Goal: Information Seeking & Learning: Compare options

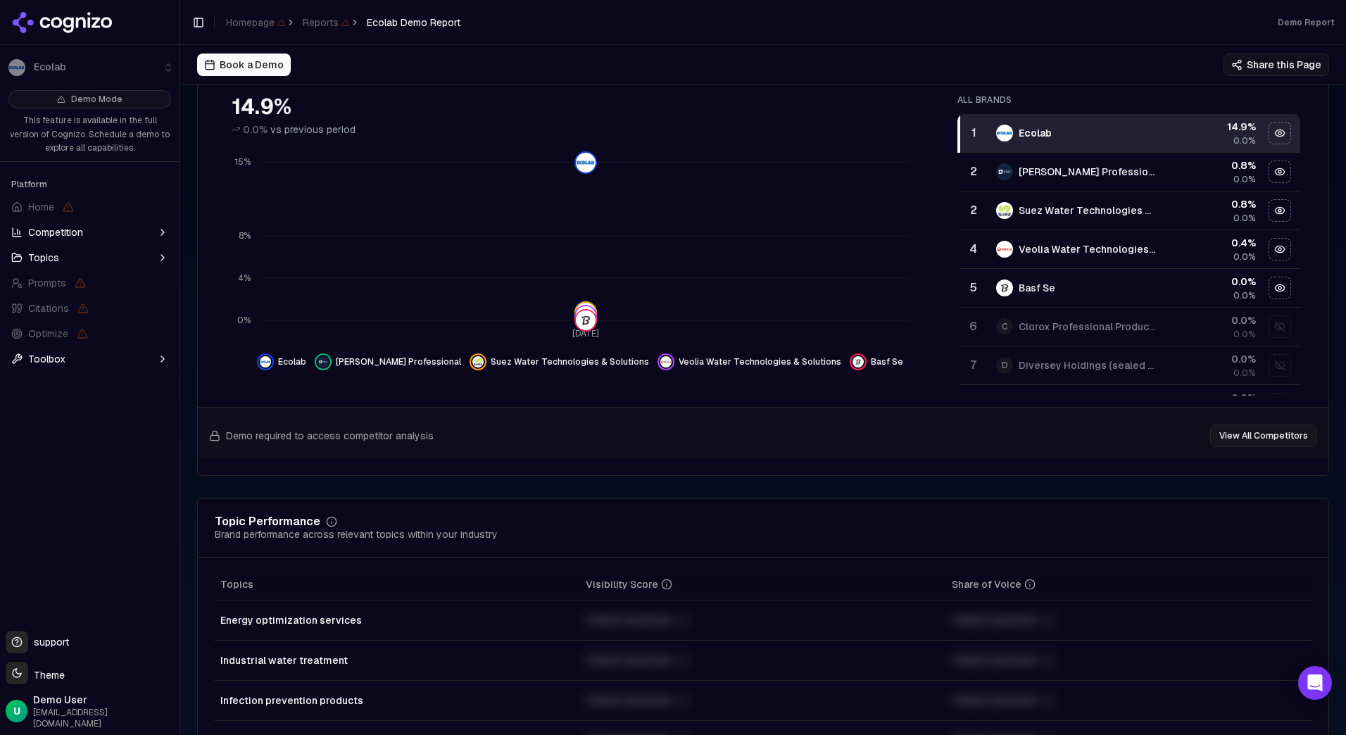
scroll to position [70, 0]
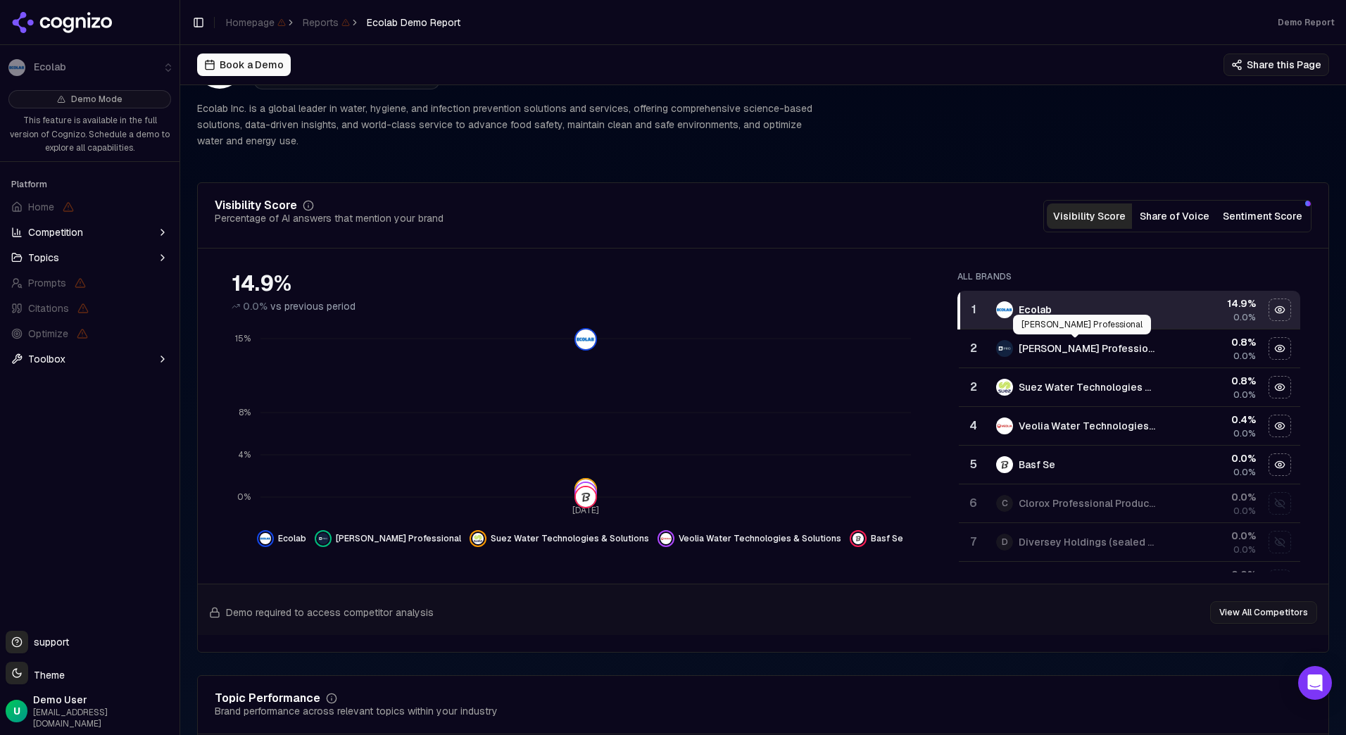
click at [1045, 346] on div "Kimberly-clark Professional" at bounding box center [1087, 348] width 137 height 14
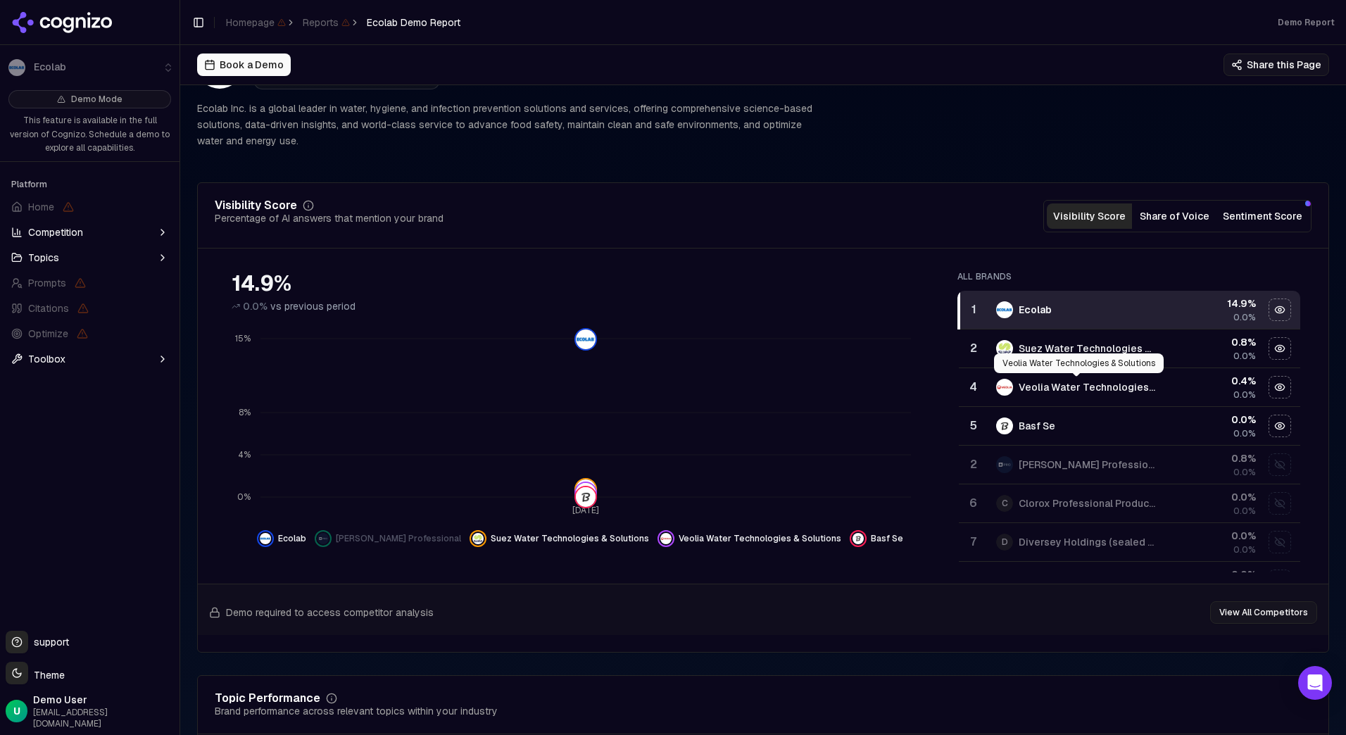
click at [1057, 382] on div "Veolia Water Technologies & Solutions" at bounding box center [1087, 387] width 137 height 14
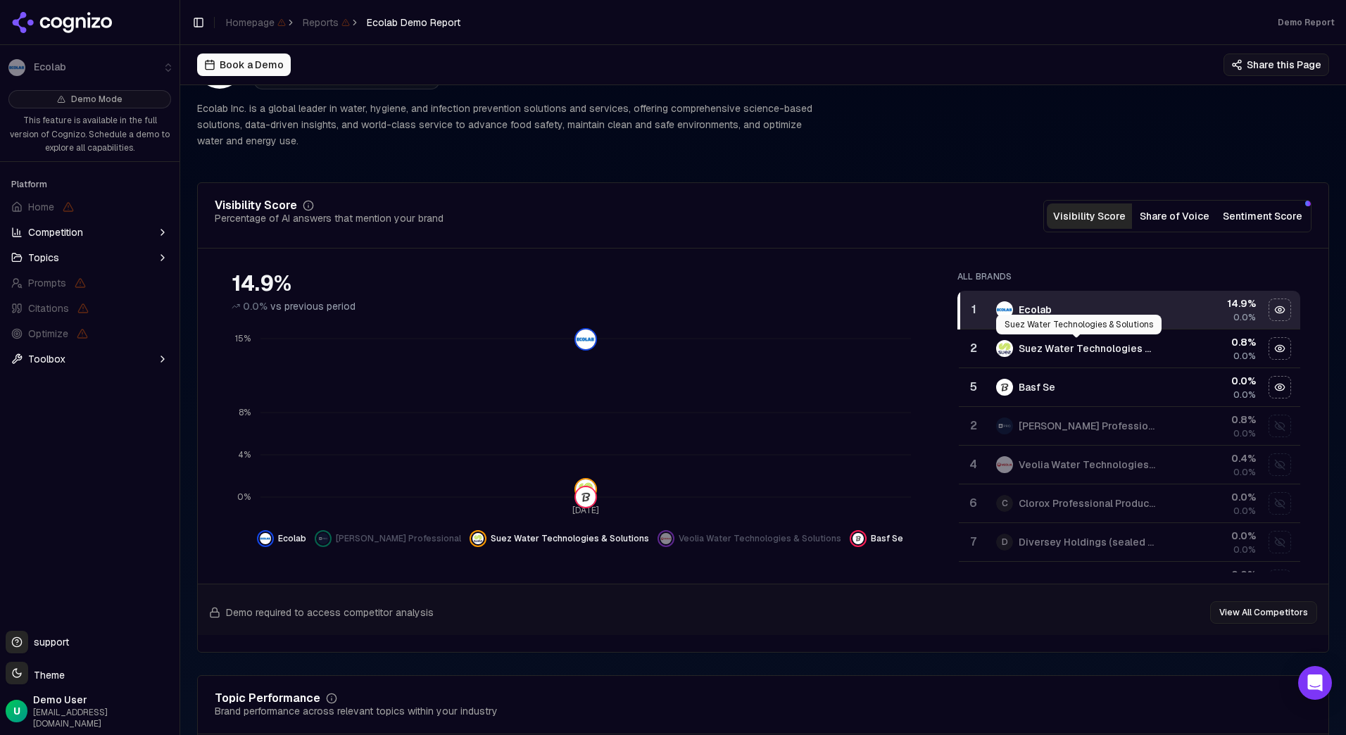
click at [1054, 353] on div "Suez Water Technologies & Solutions" at bounding box center [1087, 348] width 137 height 14
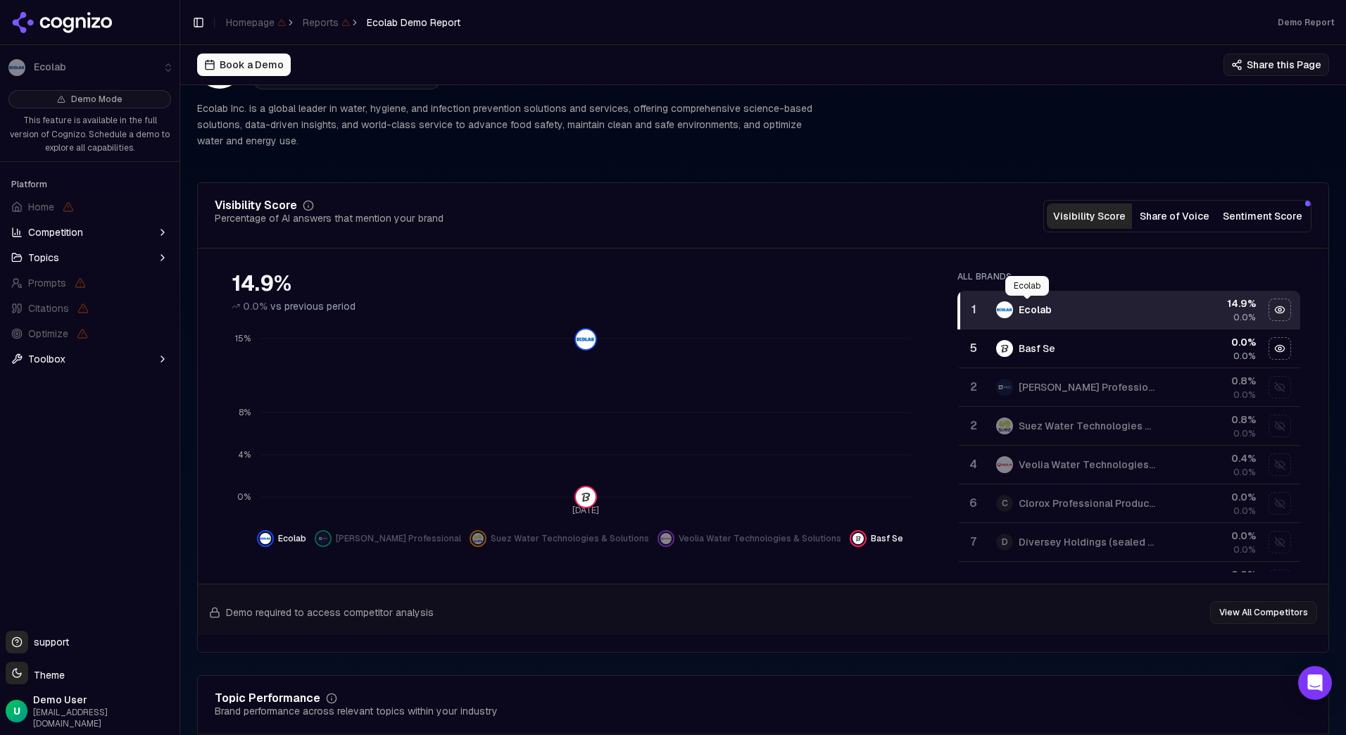
click at [1038, 310] on div "Ecolab" at bounding box center [1035, 310] width 33 height 14
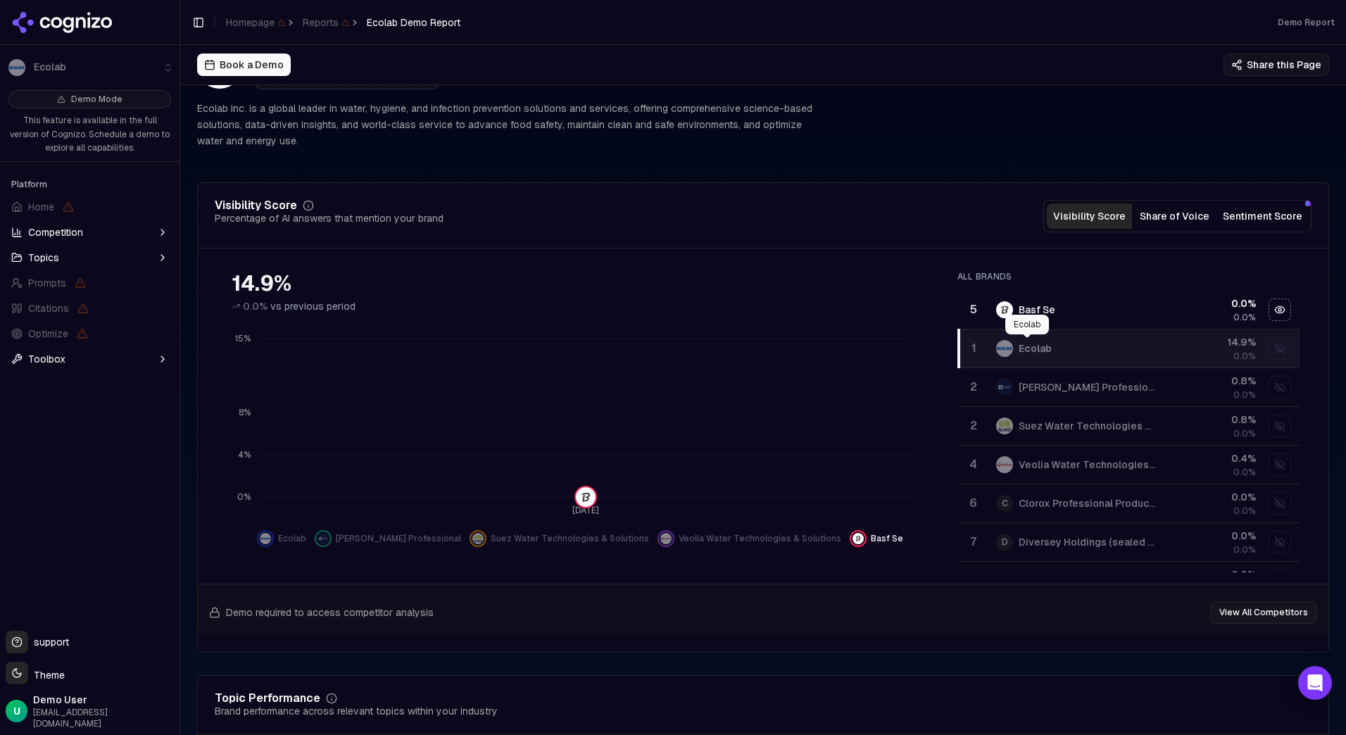
click at [1039, 350] on div "Ecolab" at bounding box center [1035, 348] width 33 height 14
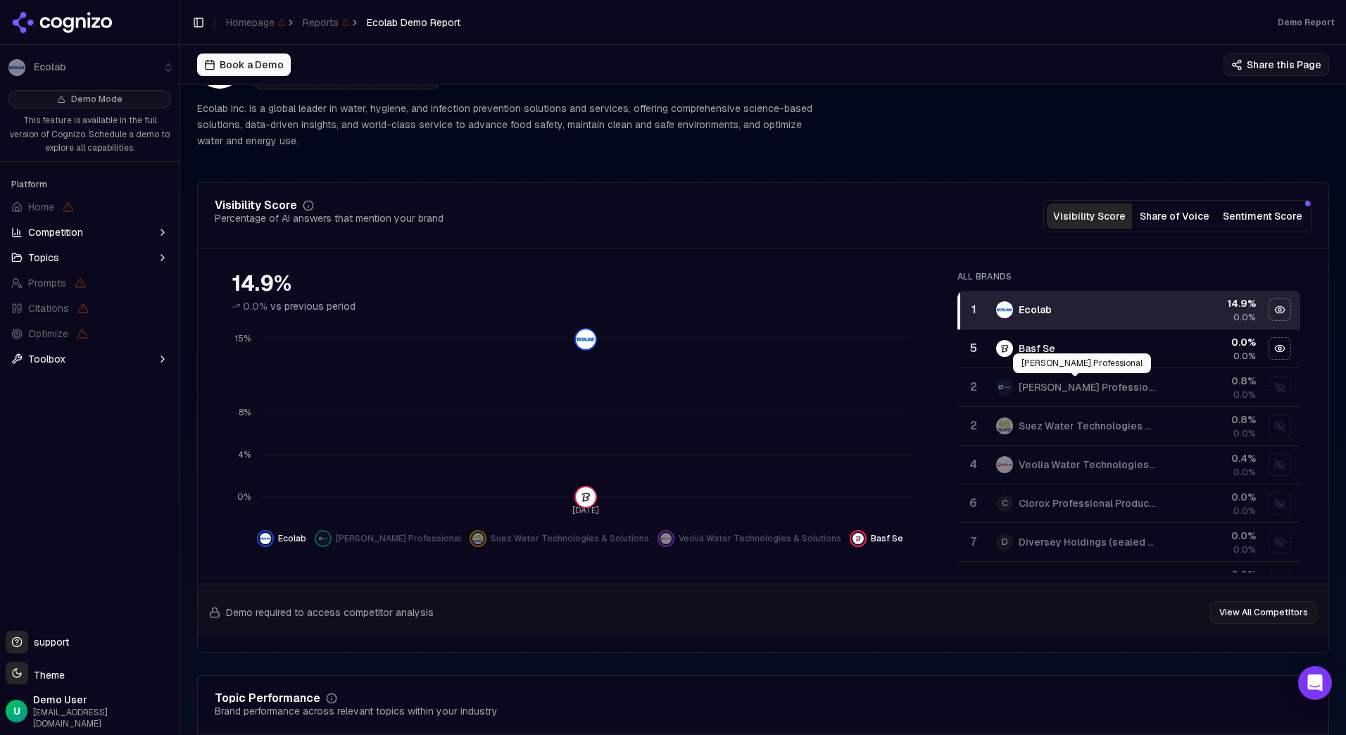
click at [1087, 392] on div "Kimberly-clark Professional" at bounding box center [1087, 387] width 137 height 14
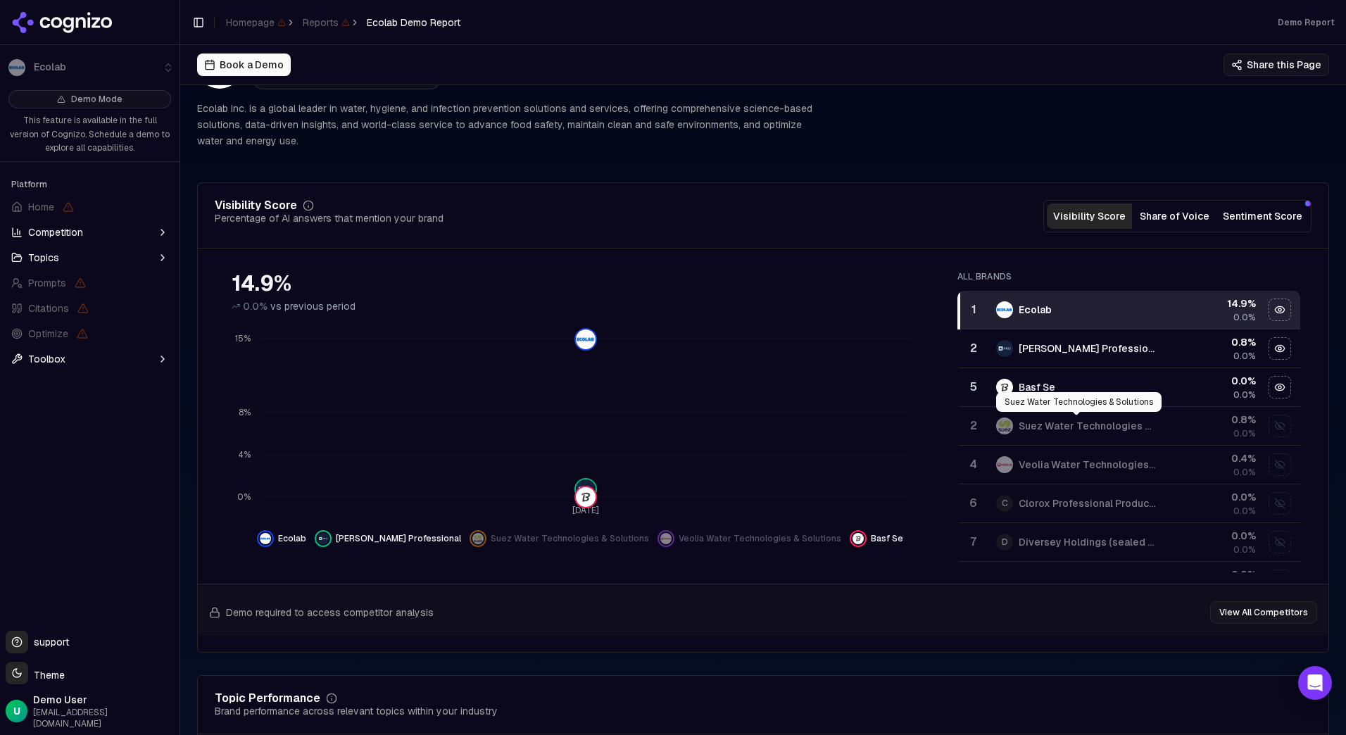
click at [1089, 428] on div "Suez Water Technologies & Solutions" at bounding box center [1087, 426] width 137 height 14
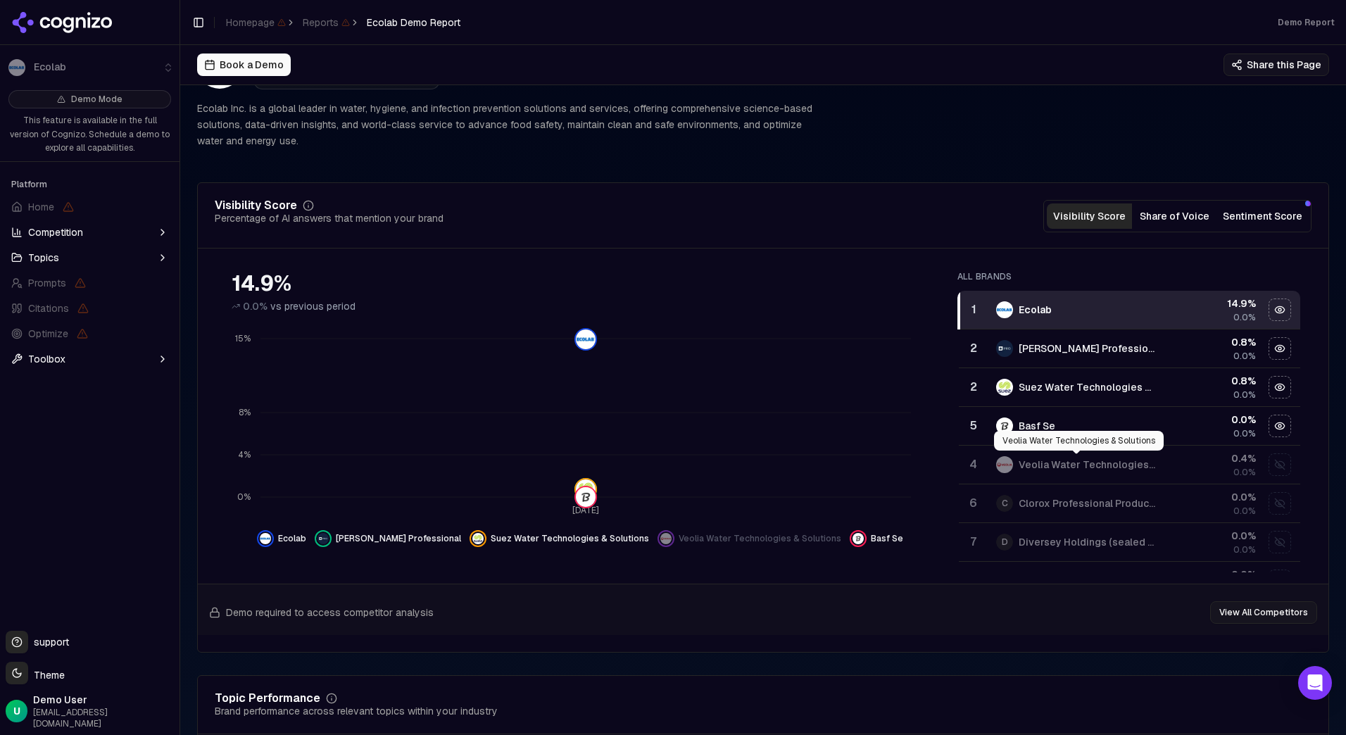
click at [1086, 463] on div "Veolia Water Technologies & Solutions" at bounding box center [1087, 465] width 137 height 14
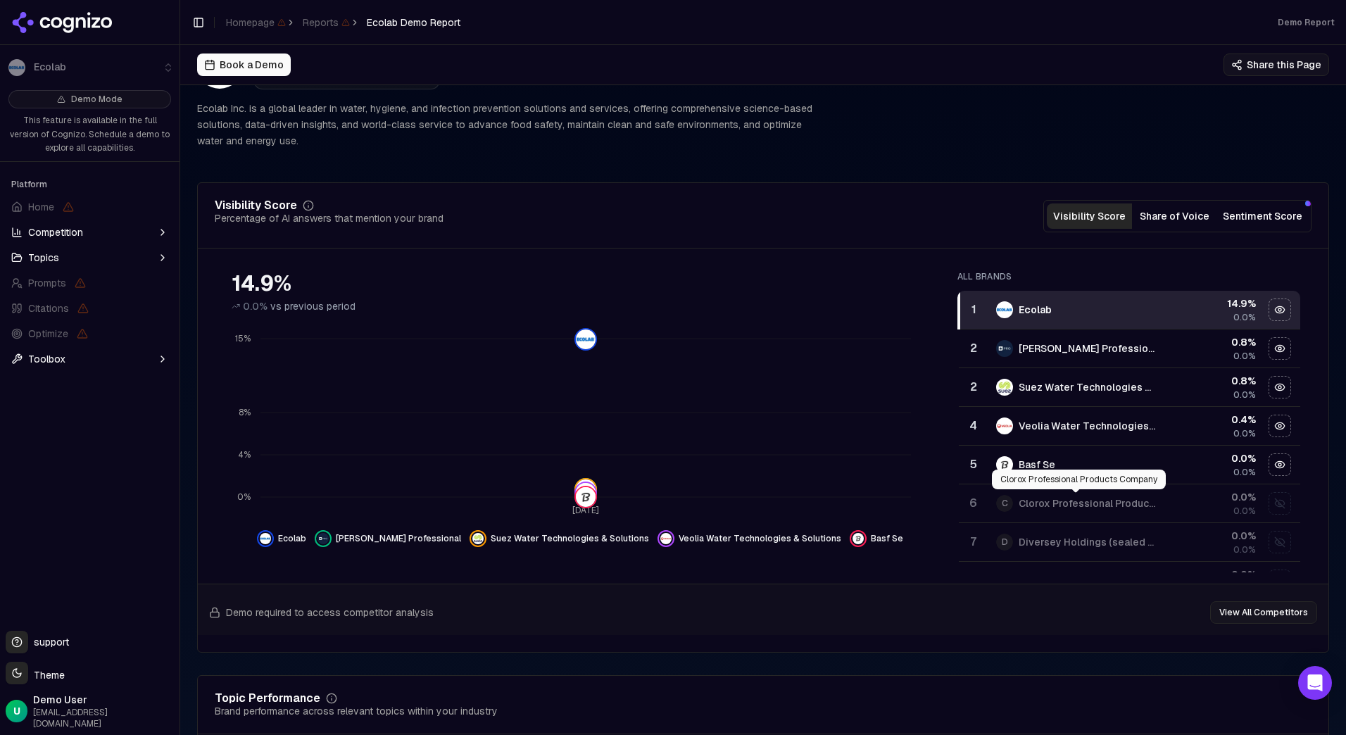
click at [1081, 510] on div "Clorox Professional Products Company" at bounding box center [1087, 503] width 137 height 14
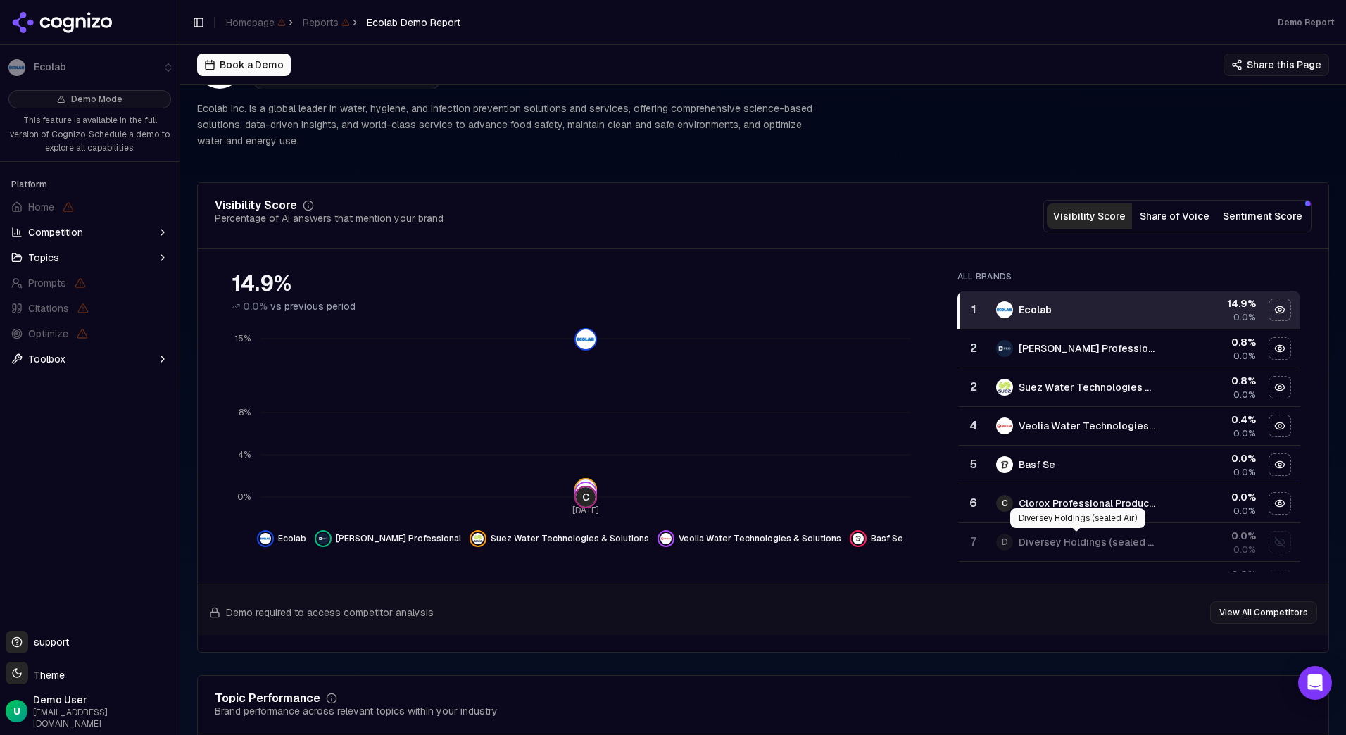
click at [1074, 543] on div "Diversey Holdings (sealed Air)" at bounding box center [1087, 542] width 137 height 14
click at [1165, 215] on button "Share of Voice" at bounding box center [1174, 215] width 85 height 25
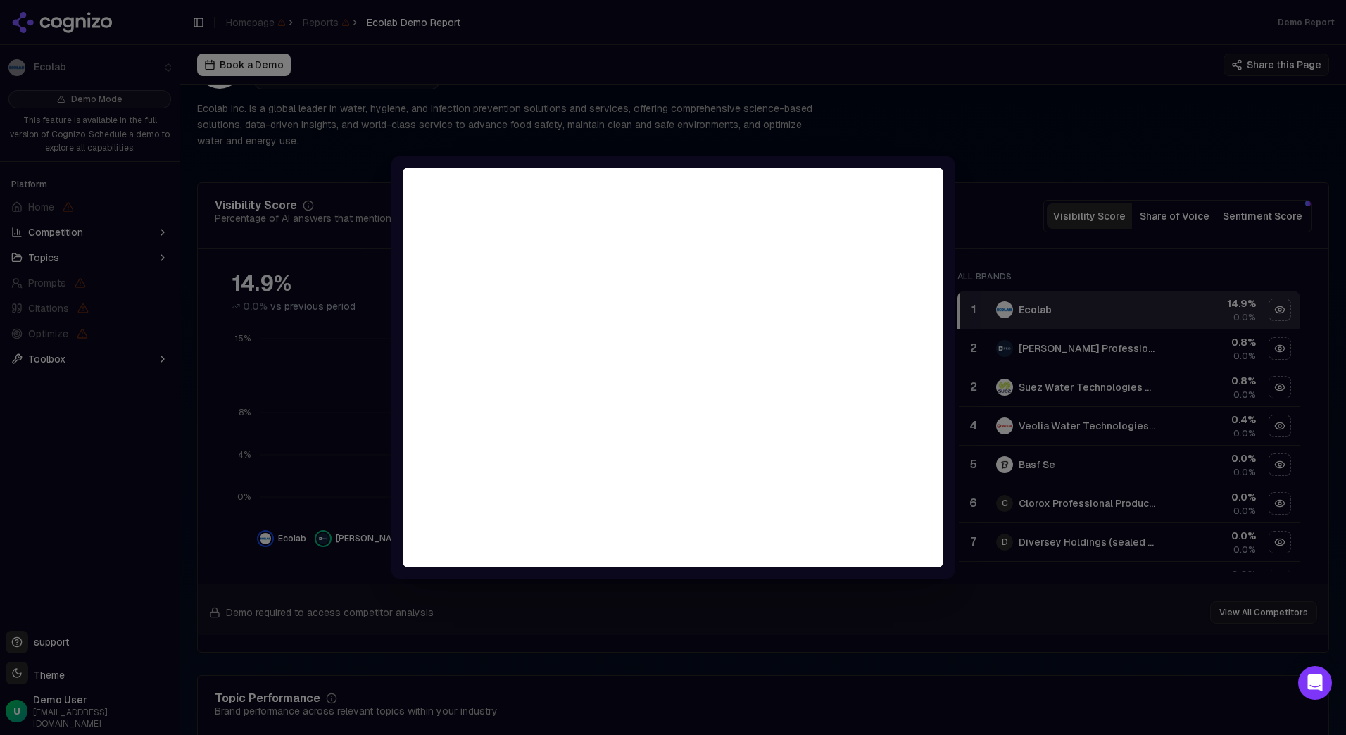
click at [1035, 161] on div at bounding box center [673, 367] width 1346 height 735
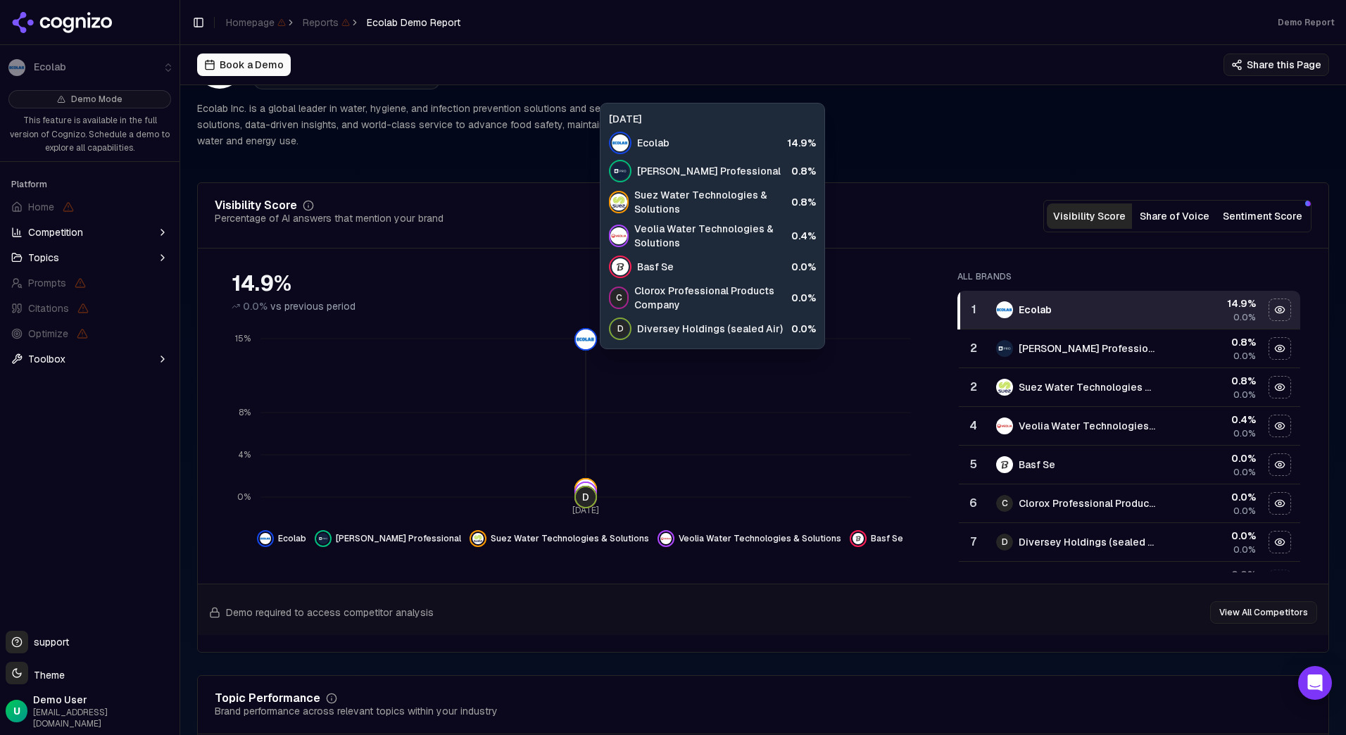
scroll to position [0, 0]
